Goal: Transaction & Acquisition: Subscribe to service/newsletter

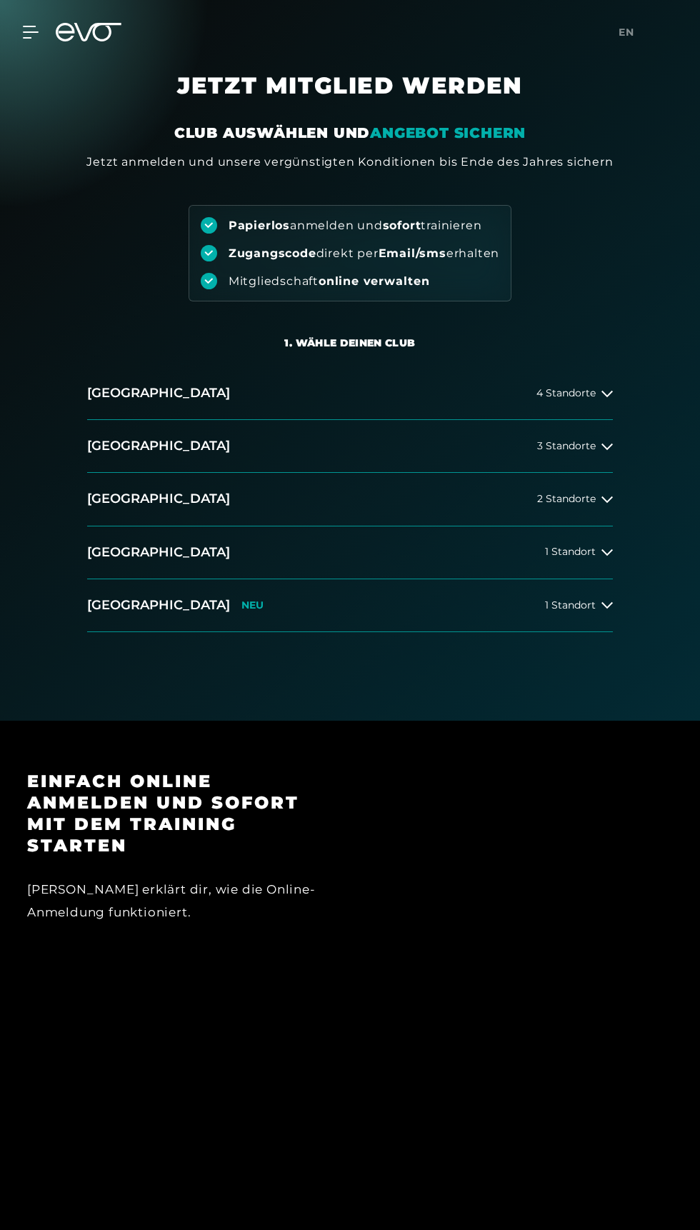
click at [583, 409] on button "Hamburg 4 Standorte" at bounding box center [350, 393] width 526 height 53
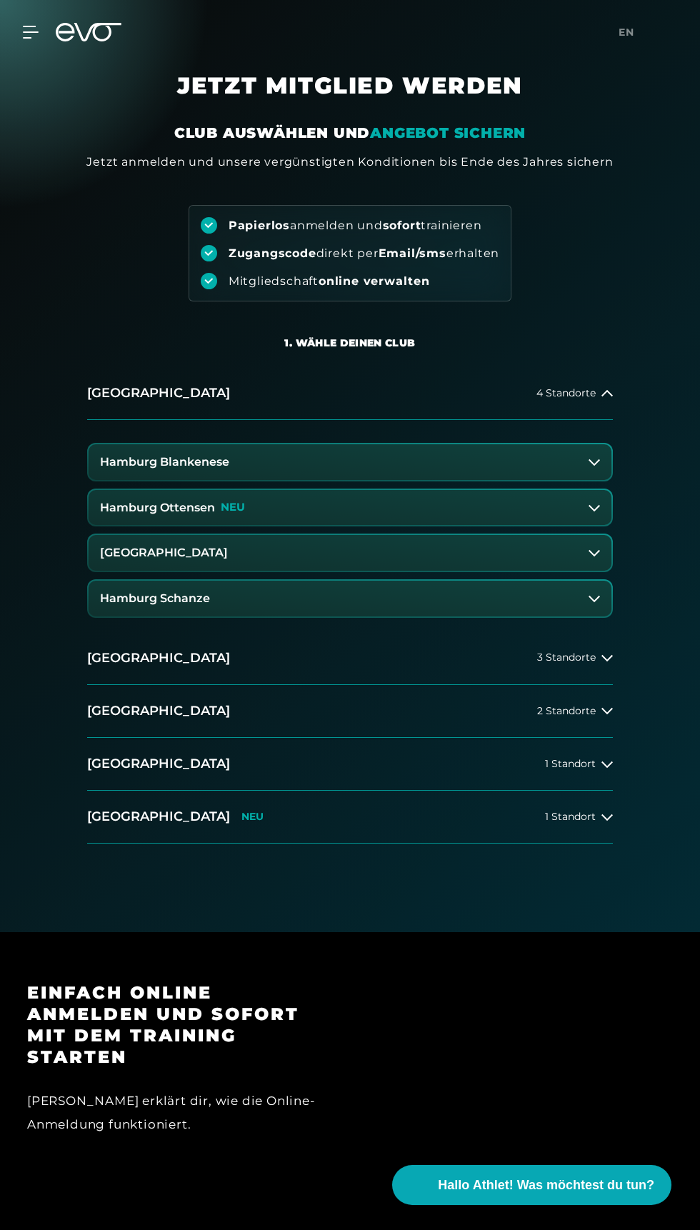
click at [347, 518] on button "Hamburg Ottensen NEU" at bounding box center [350, 508] width 523 height 36
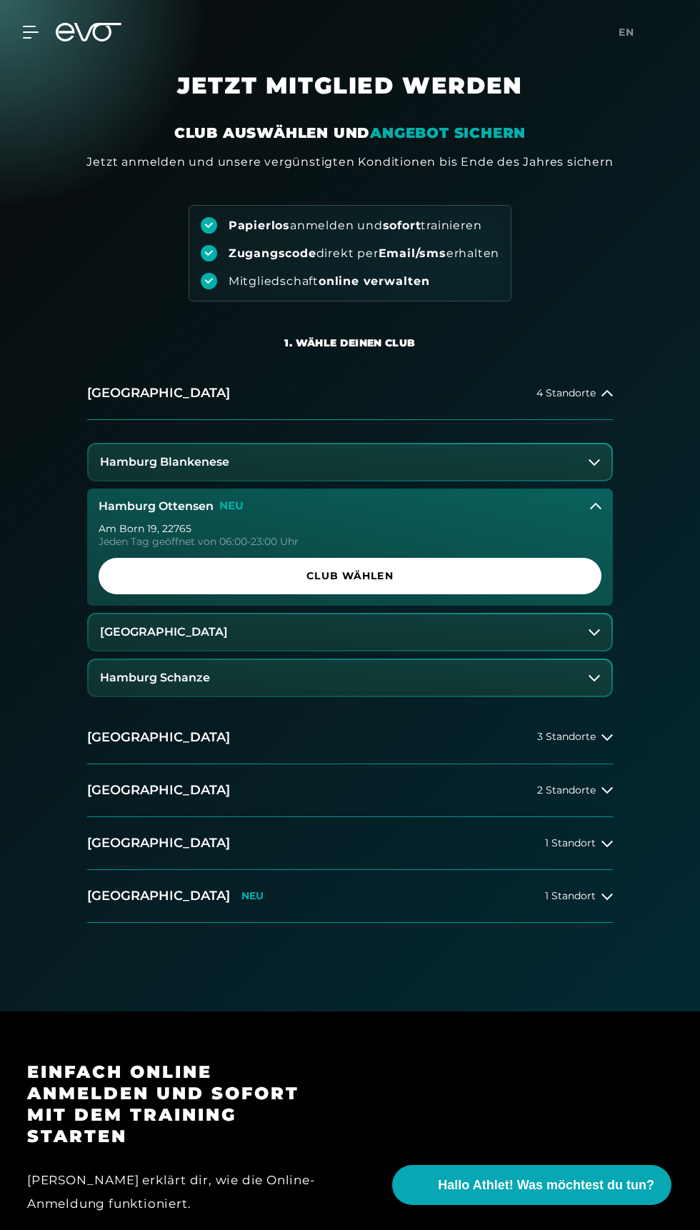
click at [510, 581] on span "Club wählen" at bounding box center [350, 575] width 469 height 15
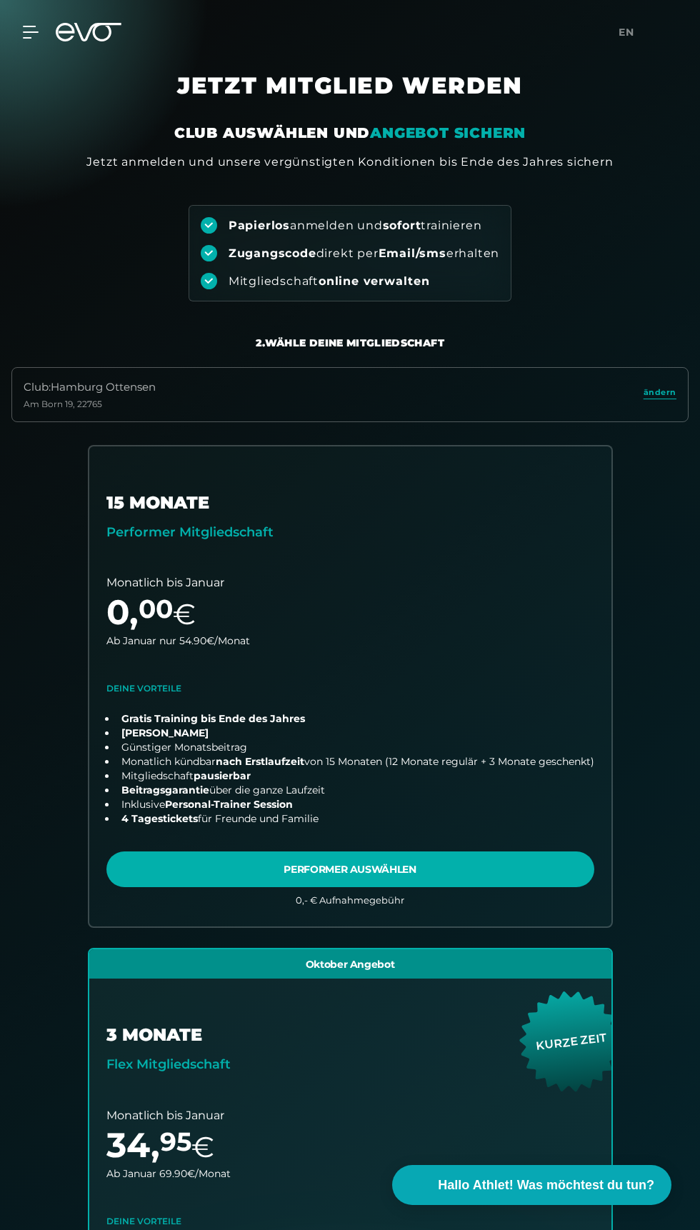
click at [414, 844] on link "choose plan" at bounding box center [350, 686] width 522 height 481
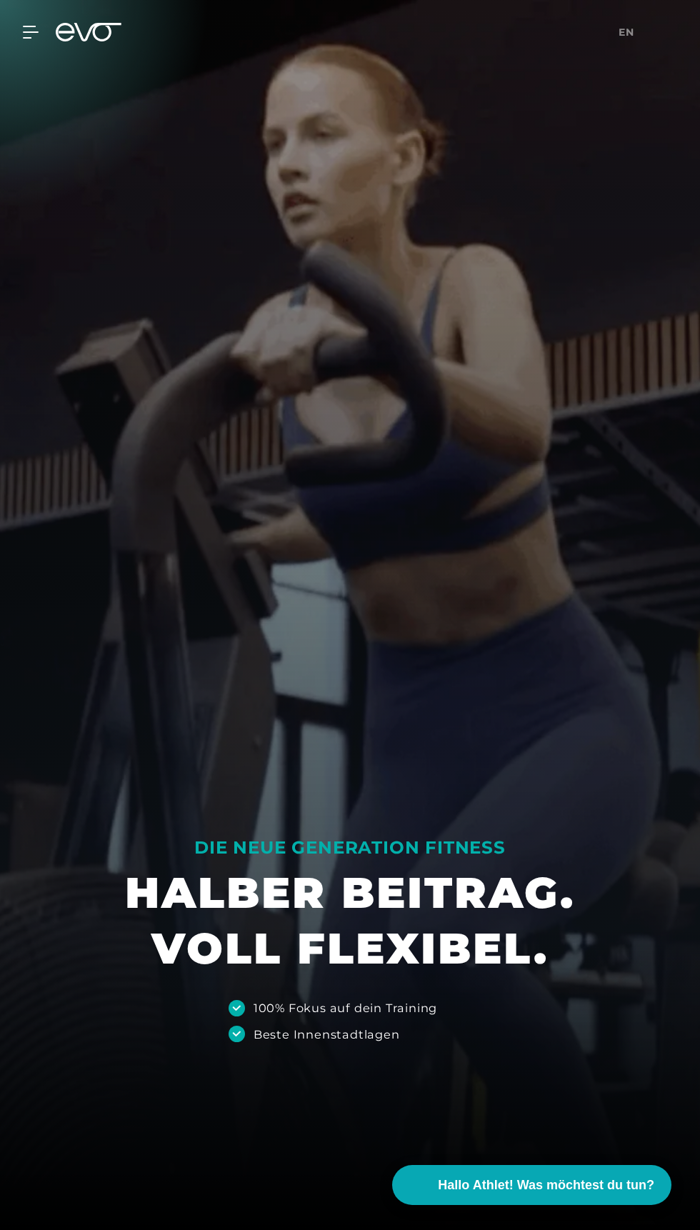
click at [31, 33] on icon at bounding box center [31, 32] width 16 height 13
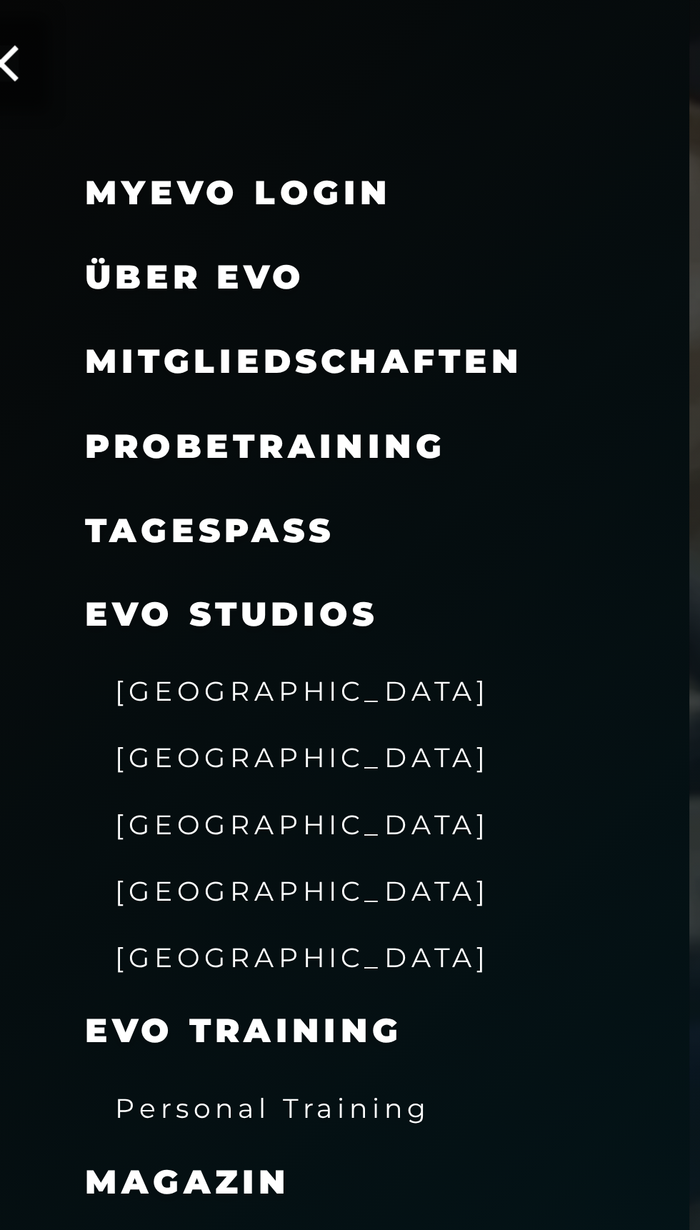
click at [171, 85] on link "MyEVO Login" at bounding box center [143, 90] width 145 height 19
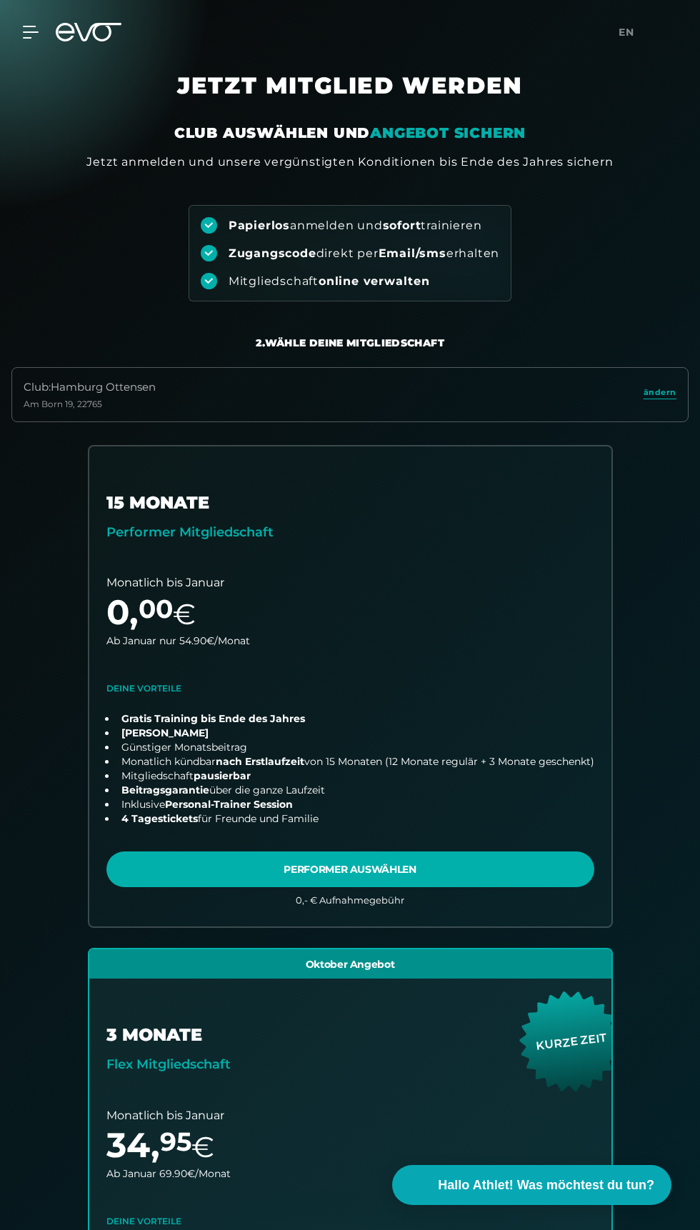
click at [18, 61] on div "MyEVO Login Über EVO Mitgliedschaften Probetraining TAGESPASS EVO Studios Düsse…" at bounding box center [350, 32] width 700 height 64
click at [34, 31] on icon at bounding box center [30, 31] width 15 height 11
